Goal: Use online tool/utility: Utilize a website feature to perform a specific function

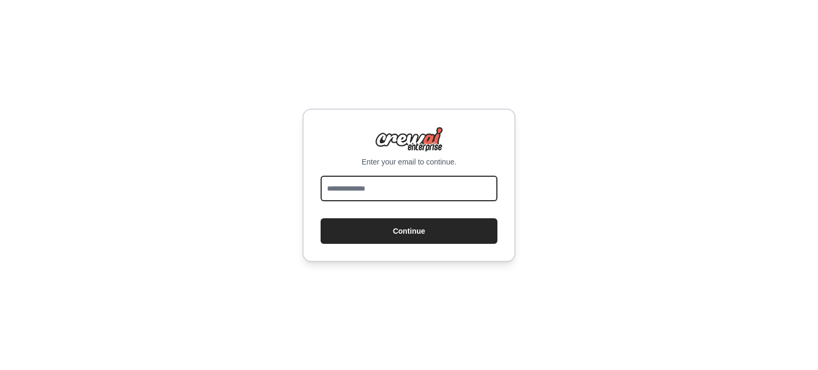
click at [366, 180] on input "email" at bounding box center [409, 189] width 177 height 26
type input "**********"
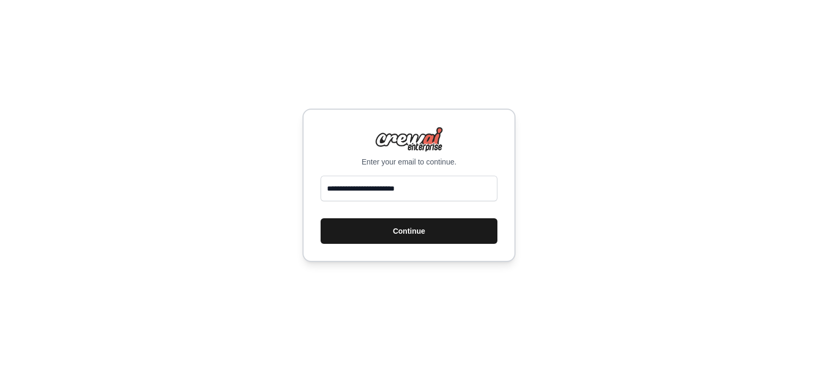
click at [384, 236] on button "Continue" at bounding box center [409, 231] width 177 height 26
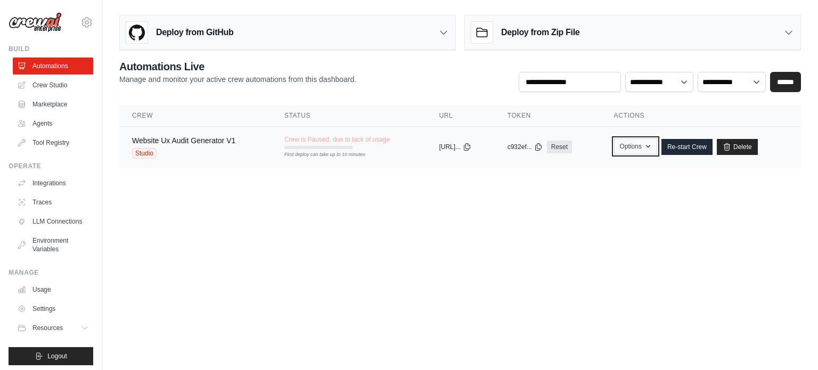
click at [651, 151] on button "Options" at bounding box center [635, 146] width 43 height 16
click at [166, 143] on link "Website Ux Audit Generator V1" at bounding box center [183, 140] width 103 height 9
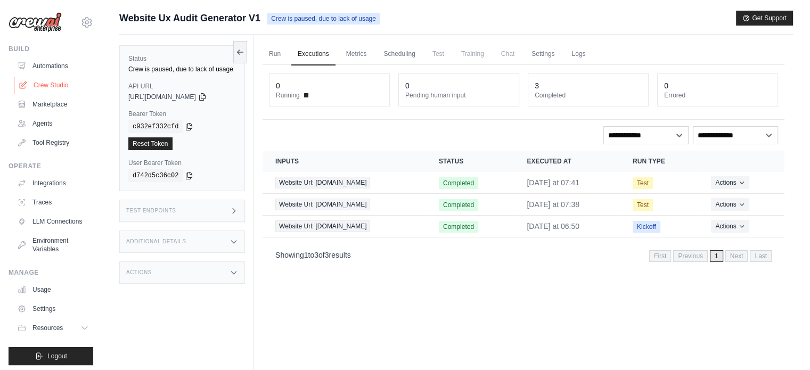
click at [23, 84] on icon at bounding box center [23, 85] width 9 height 9
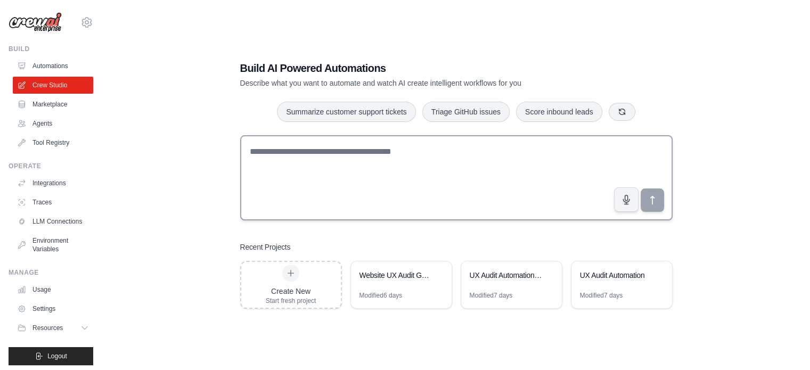
scroll to position [21, 0]
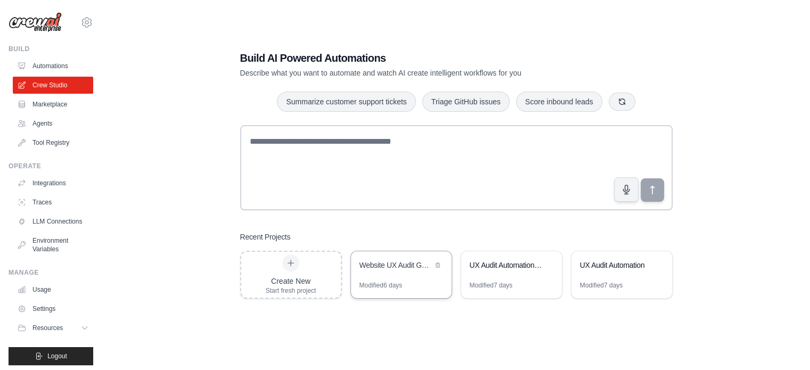
click at [377, 261] on div "Website UX Audit Generator" at bounding box center [395, 265] width 73 height 11
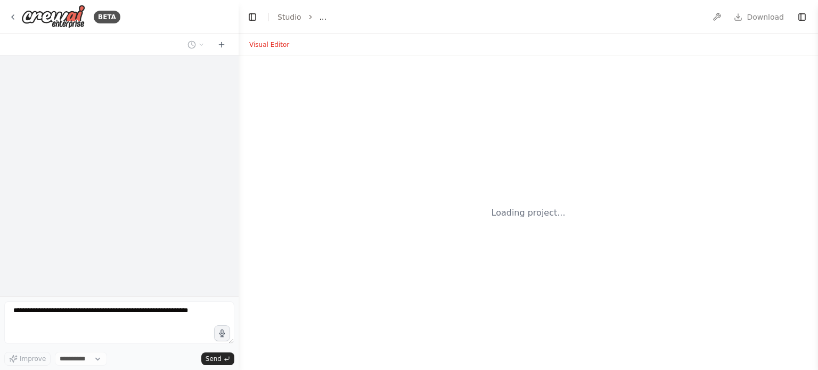
select select "****"
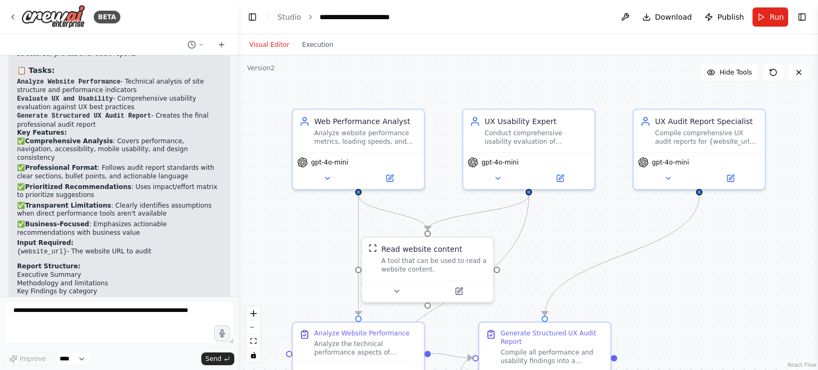
scroll to position [998, 0]
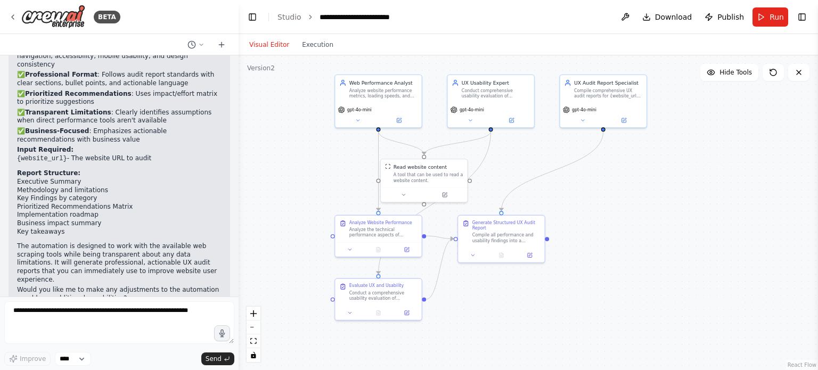
drag, startPoint x: 292, startPoint y: 263, endPoint x: 334, endPoint y: 193, distance: 81.4
click at [334, 193] on div ".deletable-edge-delete-btn { width: 20px; height: 20px; border: 0px solid #ffff…" at bounding box center [528, 212] width 579 height 315
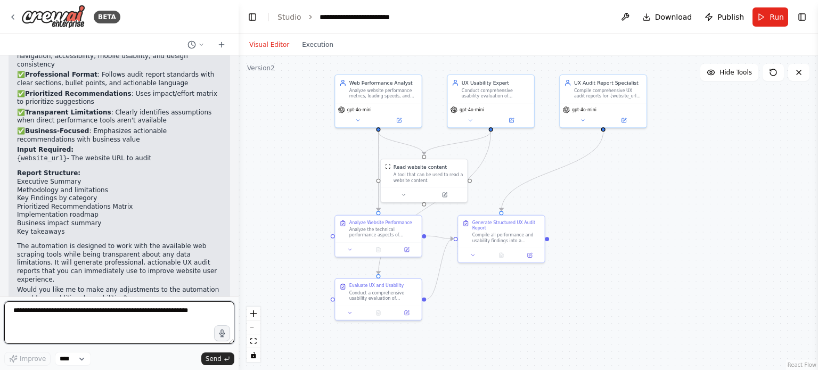
click at [170, 317] on textarea at bounding box center [119, 322] width 230 height 43
paste textarea "**********"
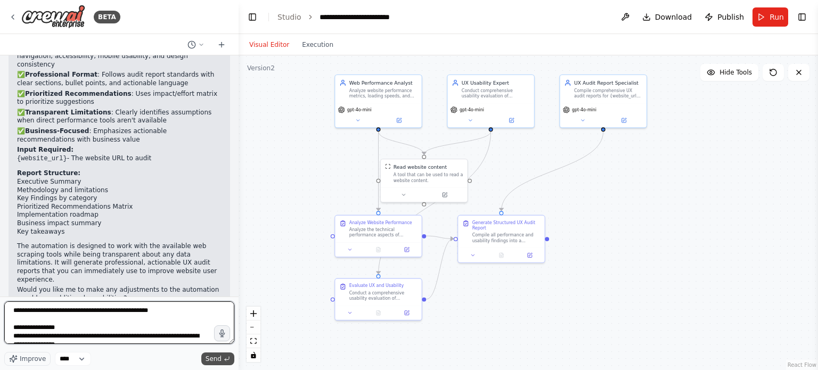
type textarea "**********"
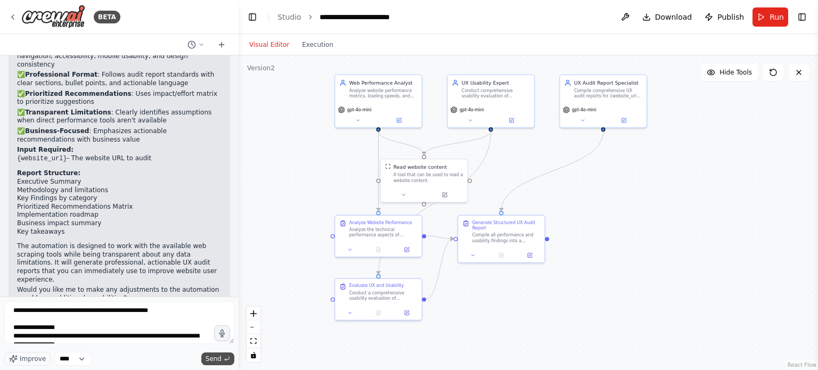
click at [206, 361] on button "Send" at bounding box center [217, 358] width 33 height 13
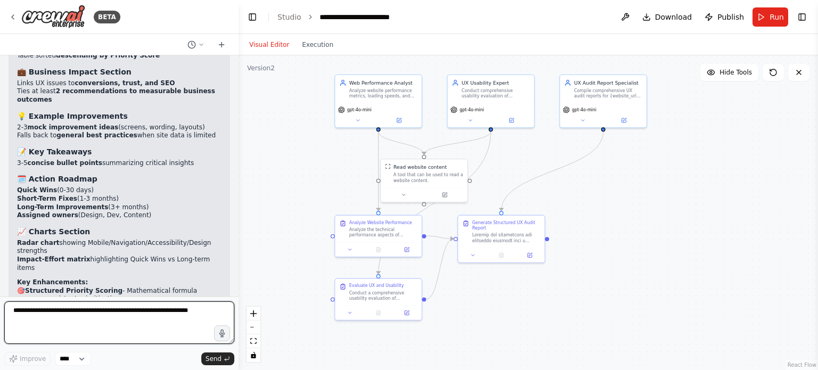
scroll to position [2345, 0]
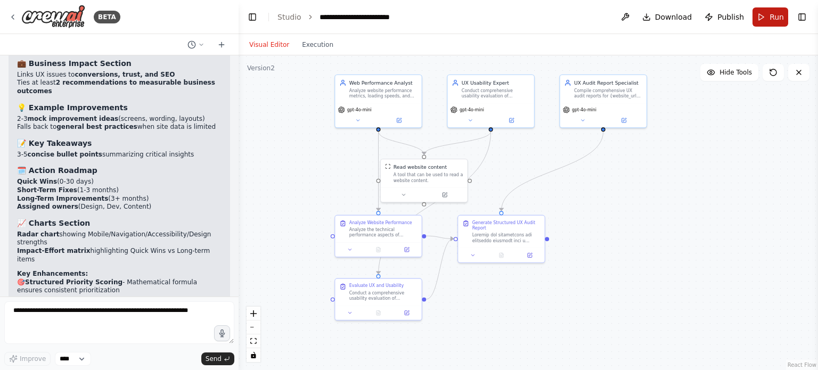
click at [769, 18] on button "Run" at bounding box center [770, 16] width 36 height 19
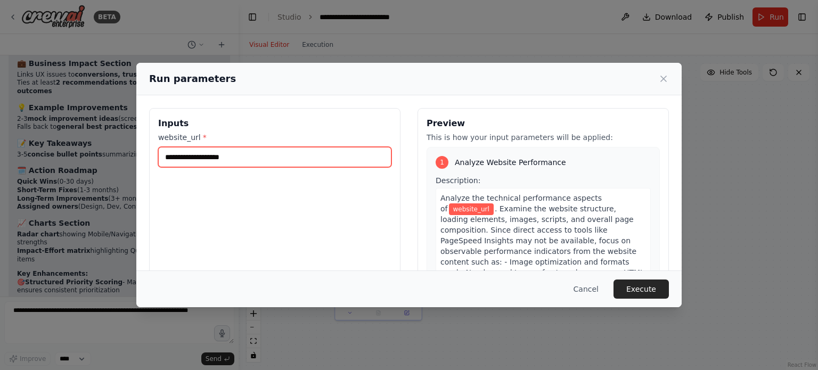
click at [277, 157] on input "website_url *" at bounding box center [274, 157] width 233 height 20
type input "**********"
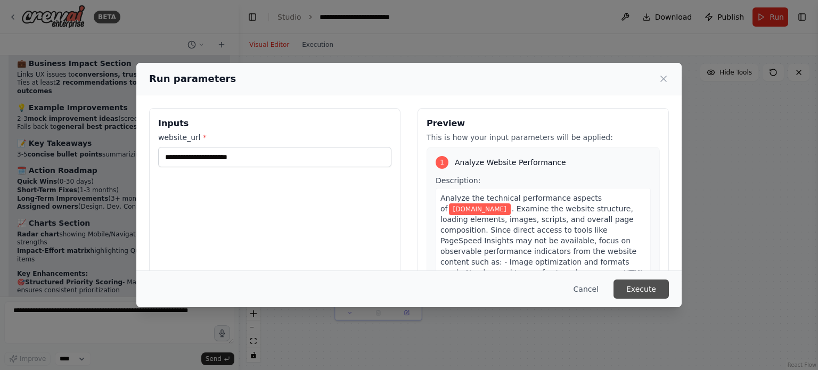
click at [625, 293] on button "Execute" at bounding box center [640, 289] width 55 height 19
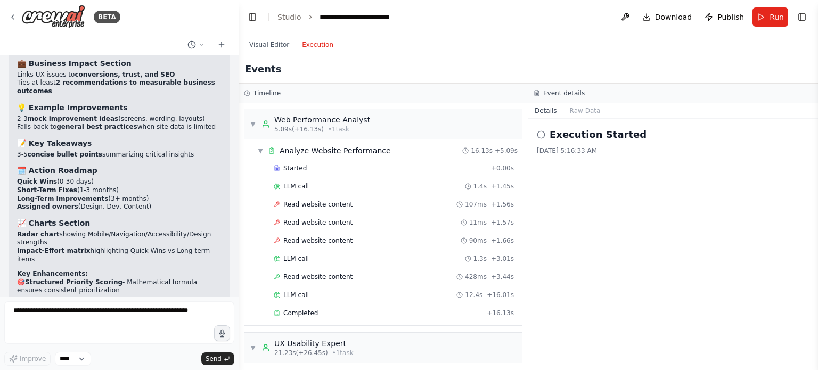
click at [317, 47] on button "Execution" at bounding box center [317, 44] width 44 height 13
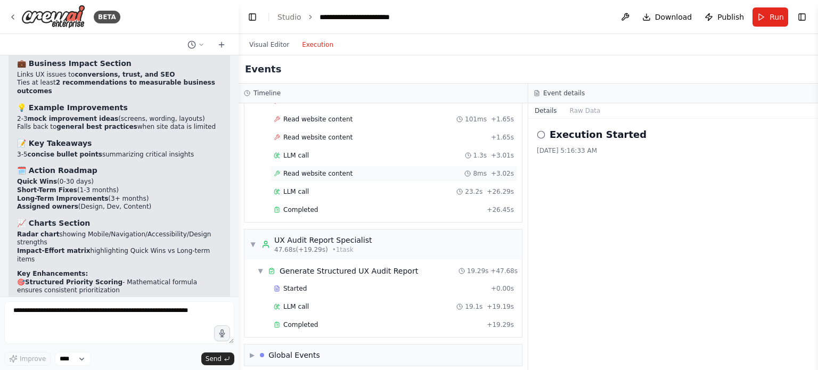
scroll to position [329, 0]
click at [359, 342] on div "▶ Global Events" at bounding box center [382, 352] width 277 height 21
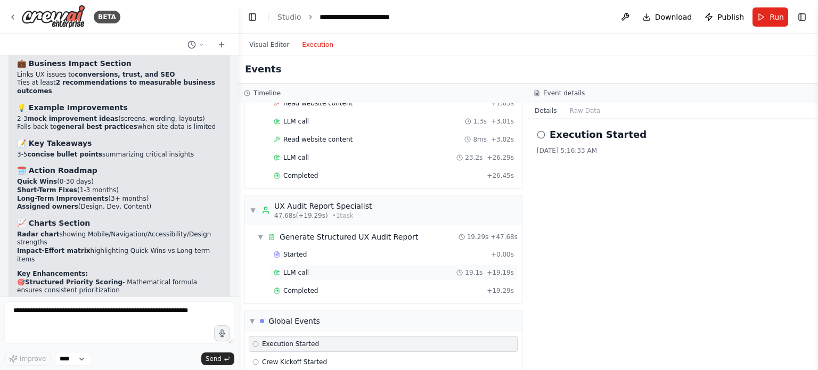
scroll to position [407, 0]
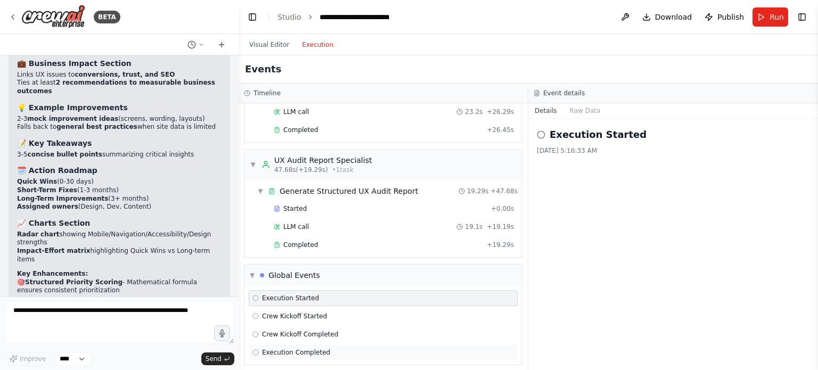
click at [290, 348] on span "Execution Completed" at bounding box center [296, 352] width 68 height 9
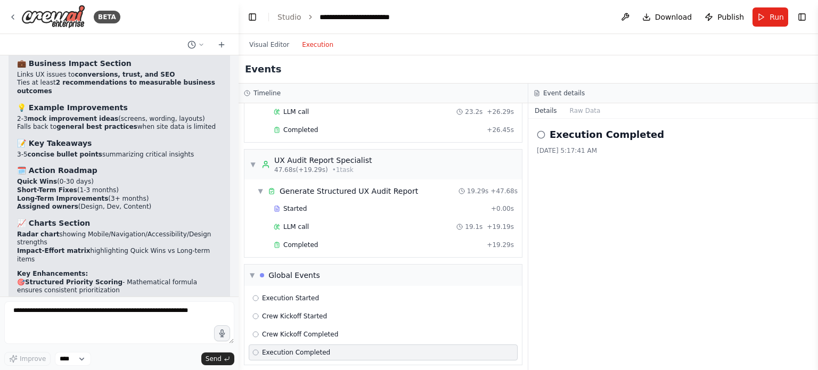
click at [588, 119] on div "Execution Completed 8/21/2025, 5:17:41 AM" at bounding box center [673, 244] width 290 height 251
click at [586, 113] on button "Raw Data" at bounding box center [585, 110] width 44 height 15
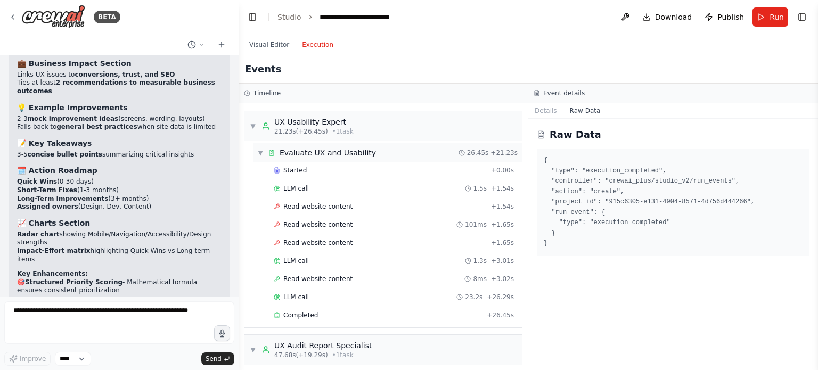
scroll to position [319, 0]
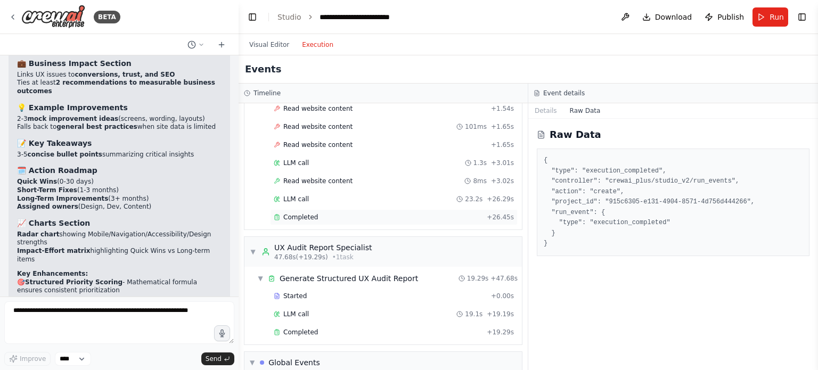
click at [341, 216] on div "Completed" at bounding box center [378, 217] width 209 height 9
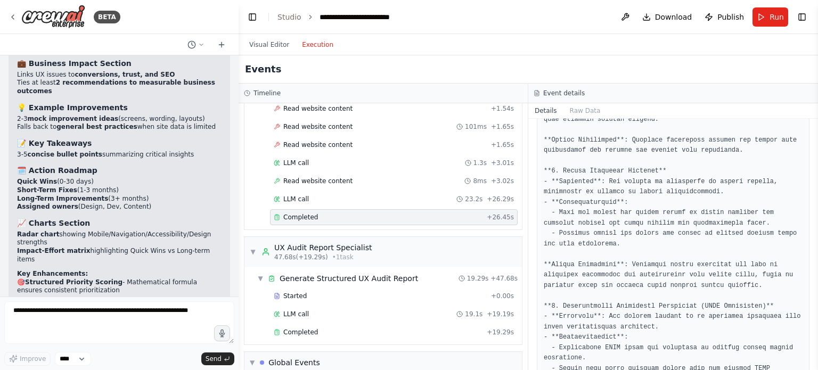
scroll to position [213, 0]
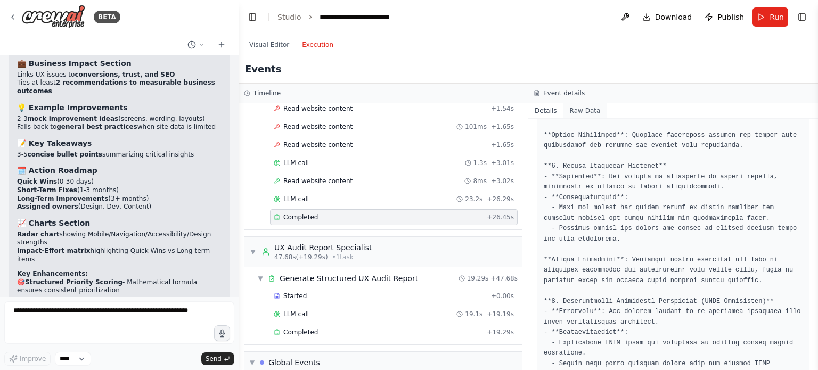
click at [567, 116] on button "Raw Data" at bounding box center [585, 110] width 44 height 15
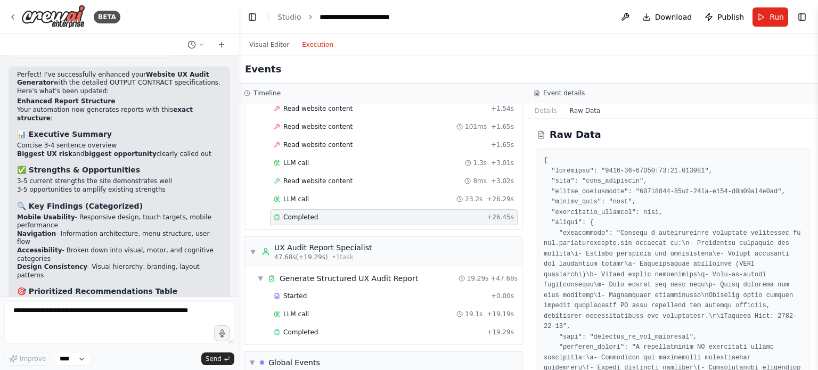
scroll to position [2025, 0]
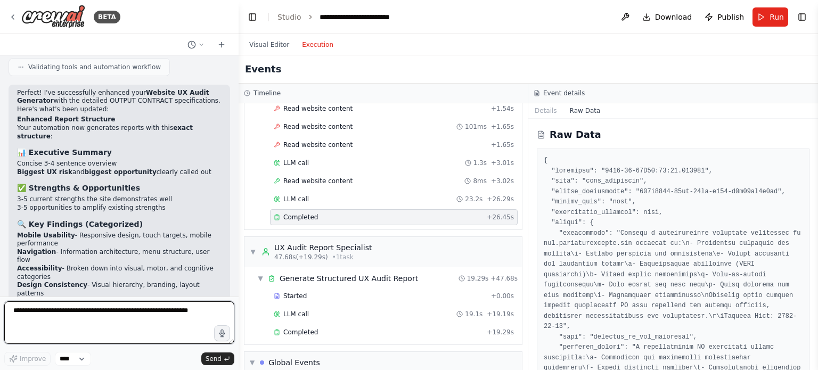
click at [110, 305] on textarea at bounding box center [119, 322] width 230 height 43
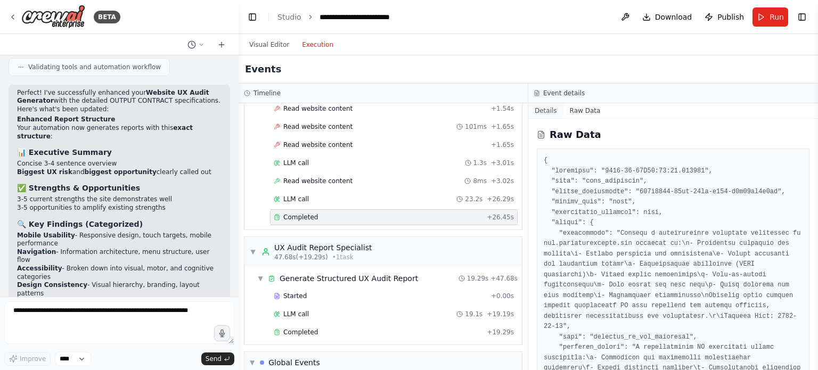
click at [548, 113] on button "Details" at bounding box center [545, 110] width 35 height 15
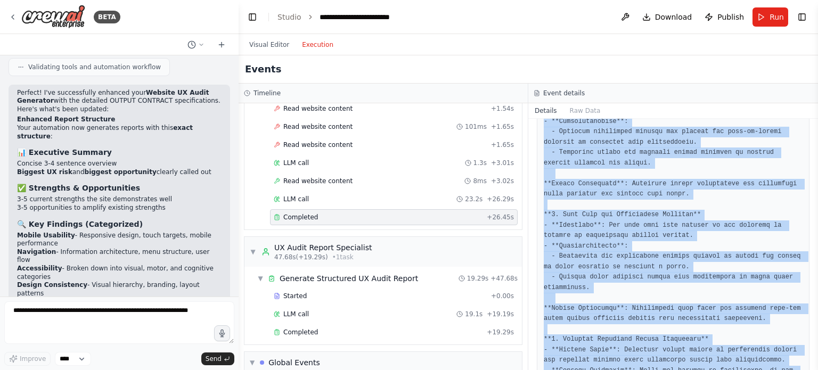
scroll to position [899, 0]
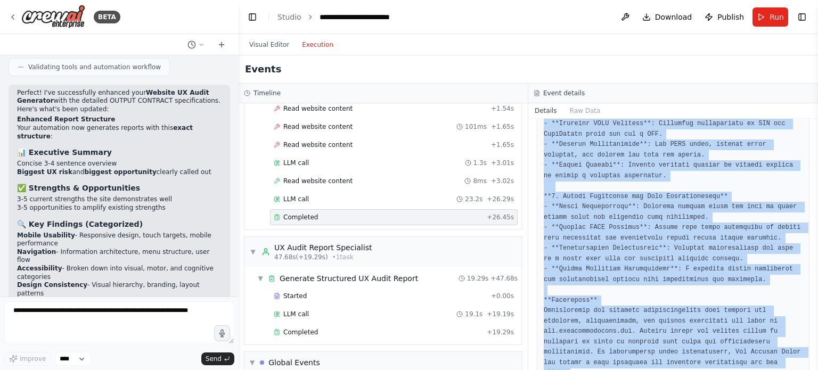
drag, startPoint x: 552, startPoint y: 191, endPoint x: 754, endPoint y: 355, distance: 260.8
click at [754, 355] on div "Completed 8/21/2025, 5:17:21 AM Output" at bounding box center [673, 244] width 290 height 251
copy pre "Comprehensive Usability Evaluation Report for www.thehealingjoint.com** **1. Na…"
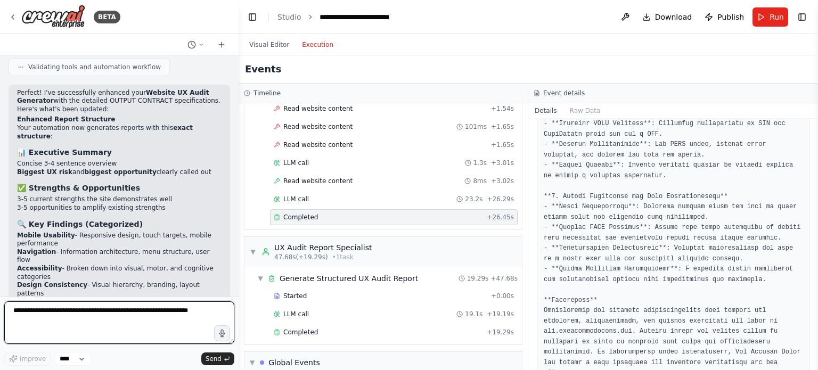
click at [56, 312] on textarea at bounding box center [119, 322] width 230 height 43
paste textarea "**********"
type textarea "**********"
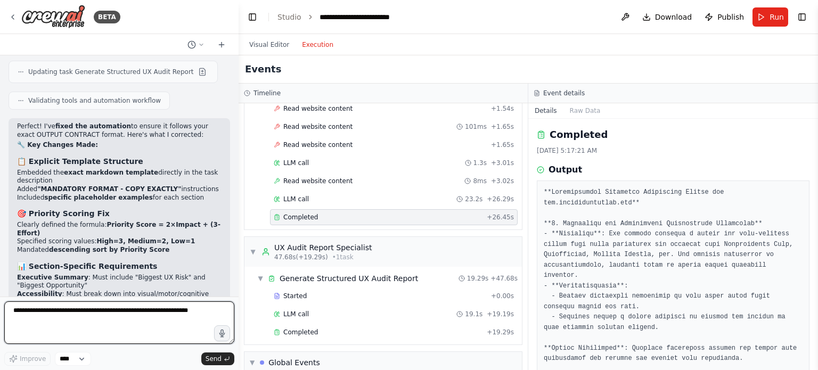
scroll to position [106, 0]
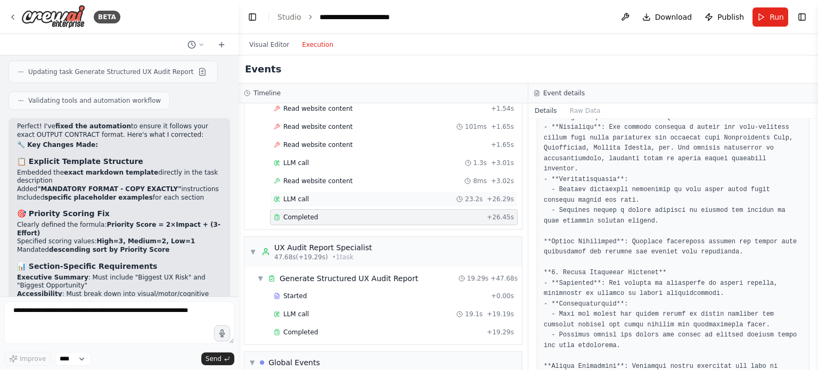
click at [383, 199] on div "LLM call 23.2s + 26.29s" at bounding box center [394, 199] width 240 height 9
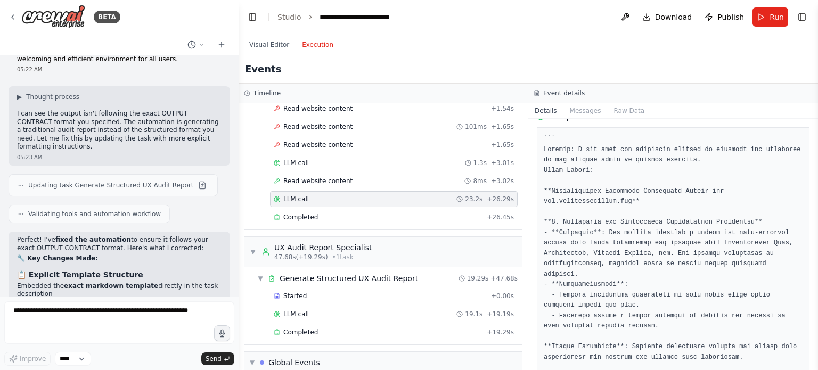
scroll to position [3652, 0]
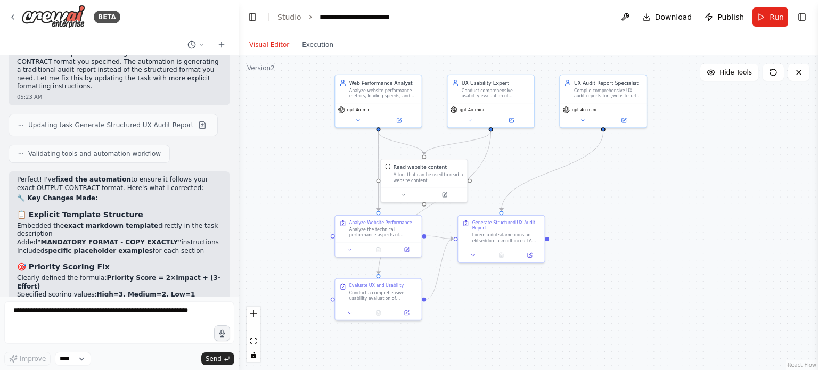
click at [283, 43] on button "Visual Editor" at bounding box center [269, 44] width 53 height 13
click at [773, 23] on button "Run" at bounding box center [770, 16] width 36 height 19
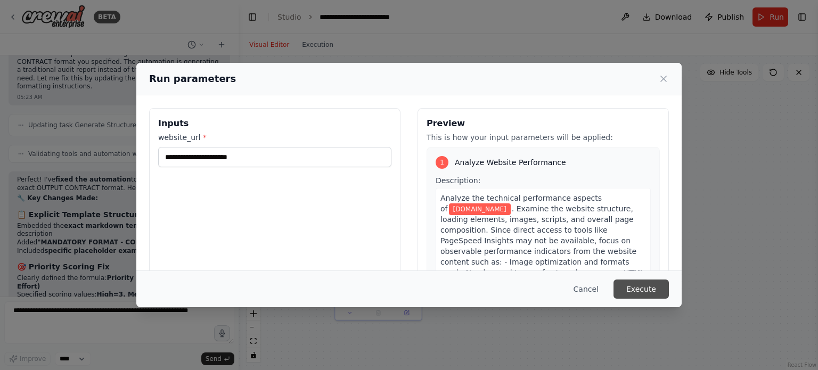
click at [660, 289] on button "Execute" at bounding box center [640, 289] width 55 height 19
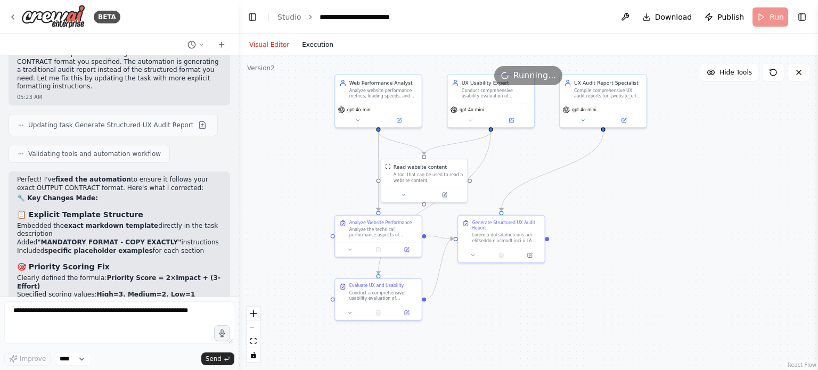
scroll to position [0, 0]
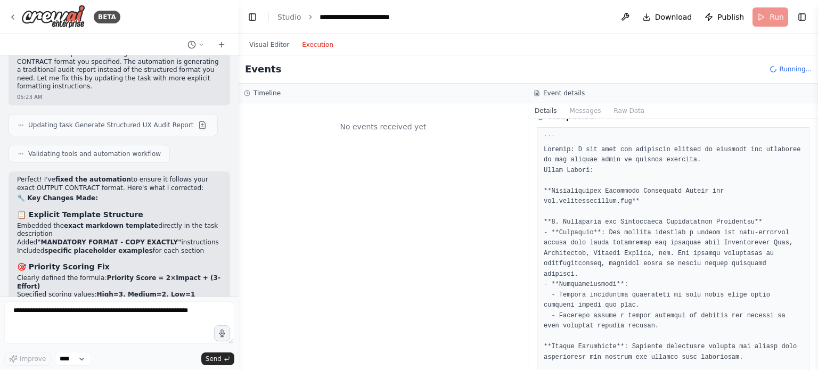
click at [318, 51] on button "Execution" at bounding box center [317, 44] width 44 height 13
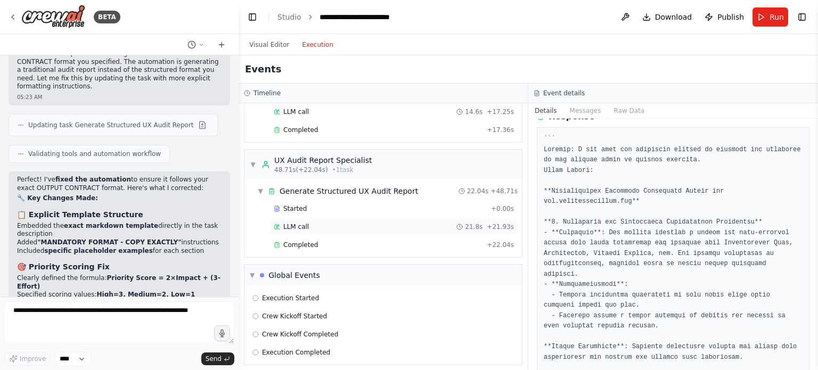
scroll to position [407, 0]
click at [319, 241] on div "Completed" at bounding box center [378, 245] width 209 height 9
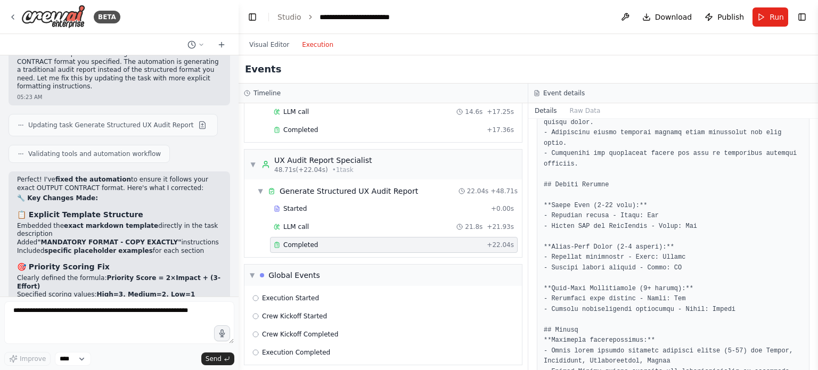
scroll to position [1252, 0]
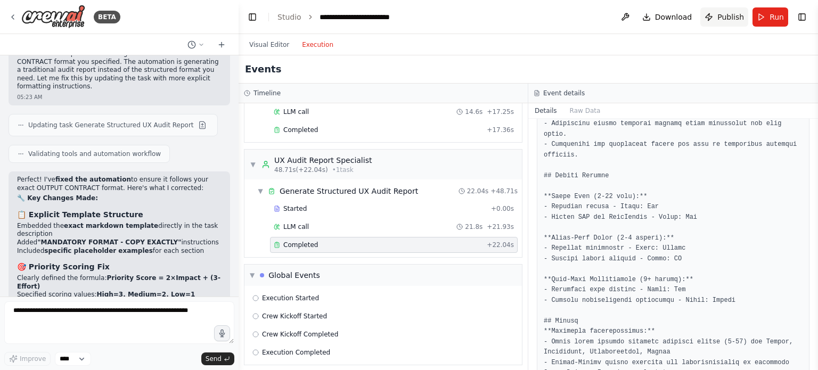
click at [716, 21] on button "Publish" at bounding box center [724, 16] width 48 height 19
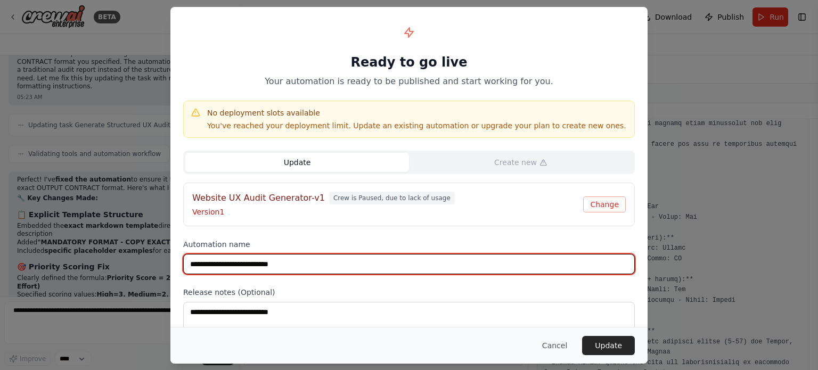
click at [326, 265] on input "**********" at bounding box center [408, 264] width 451 height 20
type input "**********"
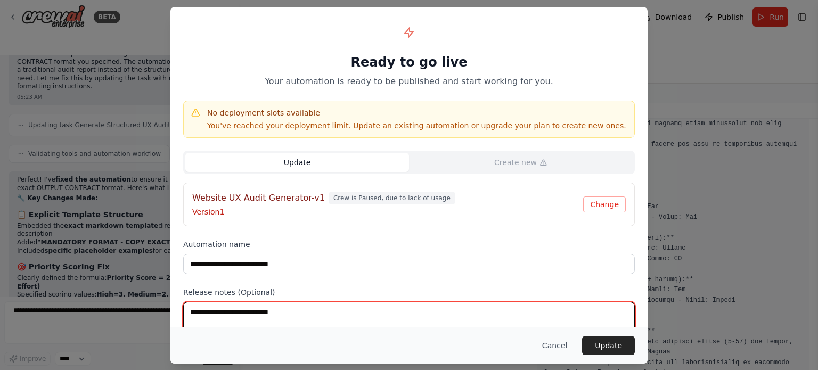
click at [316, 317] on textarea at bounding box center [408, 323] width 451 height 42
type textarea "*"
type textarea "**********"
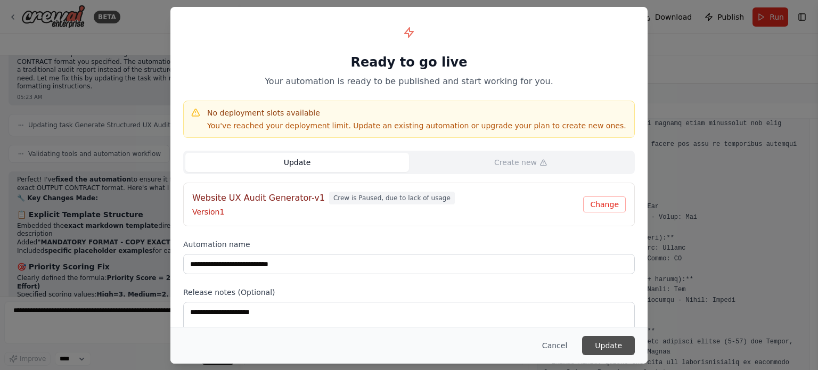
click at [598, 344] on button "Update" at bounding box center [608, 345] width 53 height 19
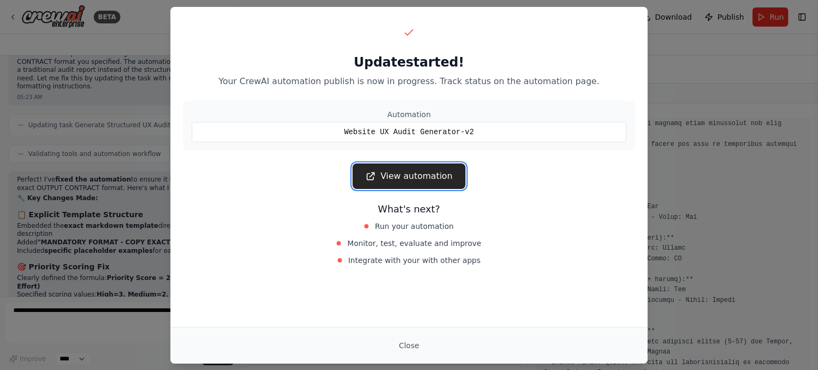
click at [394, 176] on link "View automation" at bounding box center [408, 176] width 112 height 26
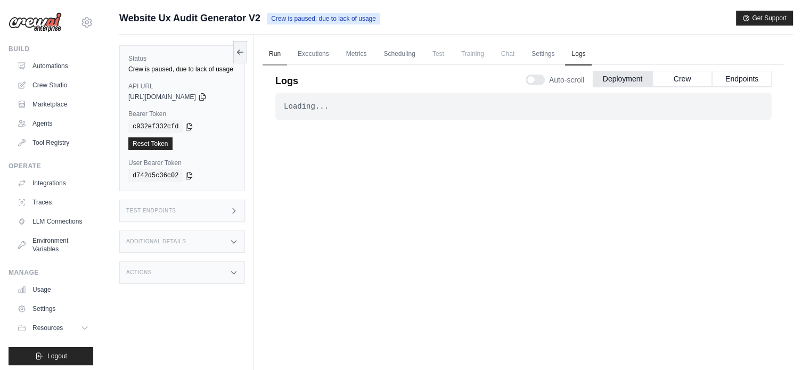
click at [276, 56] on link "Run" at bounding box center [274, 54] width 24 height 22
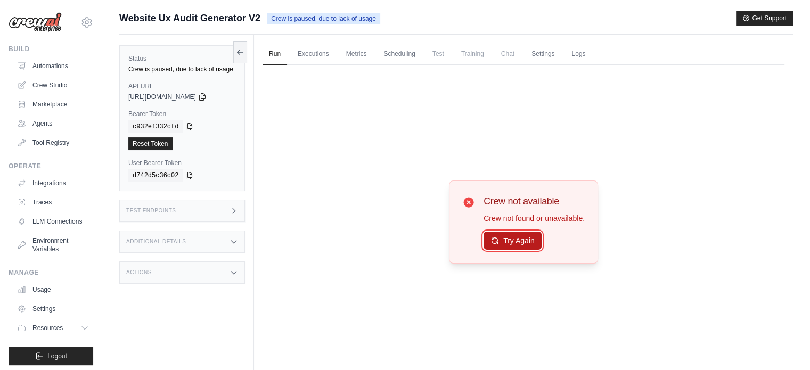
click at [504, 242] on button "Try Again" at bounding box center [512, 241] width 58 height 18
click at [59, 74] on link "Automations" at bounding box center [54, 65] width 80 height 17
